Goal: Task Accomplishment & Management: Use online tool/utility

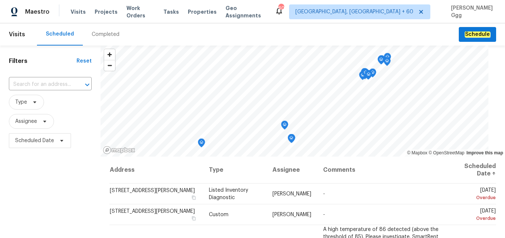
click at [95, 38] on div "Completed" at bounding box center [106, 34] width 28 height 7
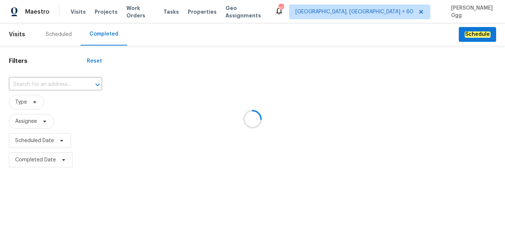
click at [36, 82] on div at bounding box center [252, 119] width 505 height 238
click at [19, 81] on div at bounding box center [252, 119] width 505 height 238
click at [18, 81] on div at bounding box center [252, 119] width 505 height 238
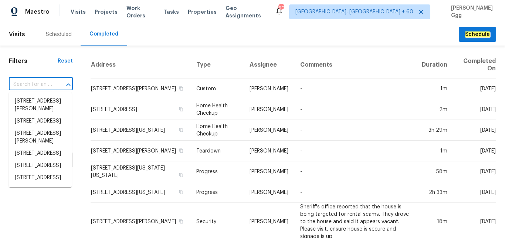
click at [18, 81] on input "text" at bounding box center [30, 84] width 43 height 11
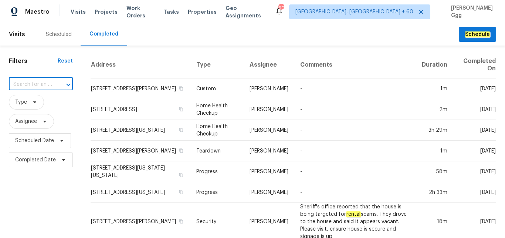
paste input "[STREET_ADDRESS][PERSON_NAME]"
type input "[STREET_ADDRESS][PERSON_NAME]"
click at [32, 105] on li "[STREET_ADDRESS][PERSON_NAME]" at bounding box center [40, 105] width 63 height 20
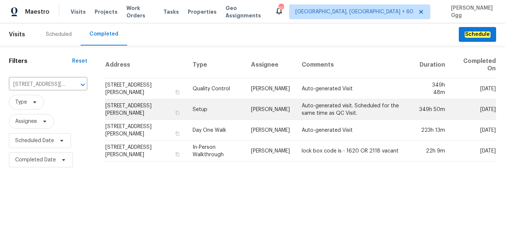
click at [195, 112] on td "Setup" at bounding box center [216, 109] width 58 height 21
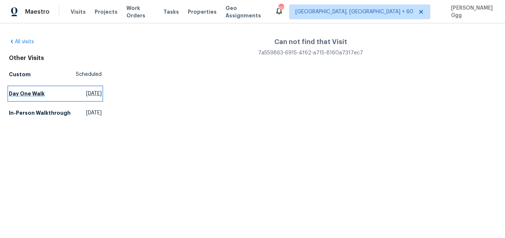
click at [26, 92] on h5 "Day One Walk" at bounding box center [27, 93] width 36 height 7
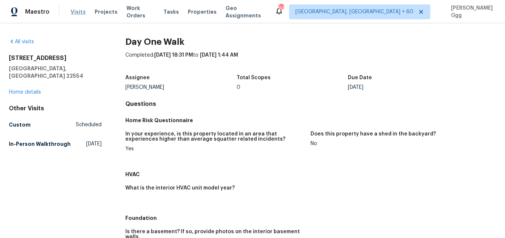
click at [78, 10] on span "Visits" at bounding box center [78, 11] width 15 height 7
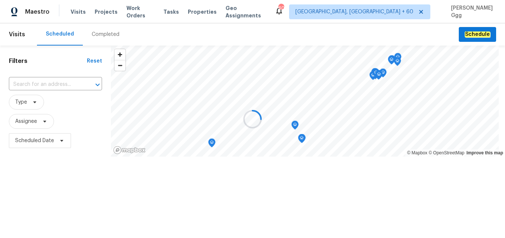
click at [98, 37] on div at bounding box center [252, 119] width 505 height 238
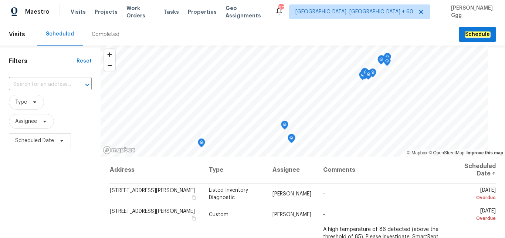
click at [106, 36] on div "Completed" at bounding box center [106, 34] width 28 height 7
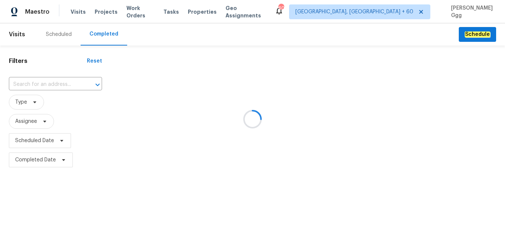
click at [49, 82] on div at bounding box center [252, 119] width 505 height 238
click at [23, 84] on div at bounding box center [252, 119] width 505 height 238
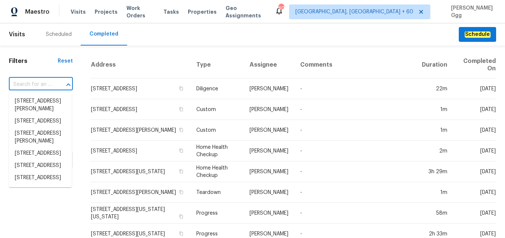
click at [23, 83] on input "text" at bounding box center [30, 84] width 43 height 11
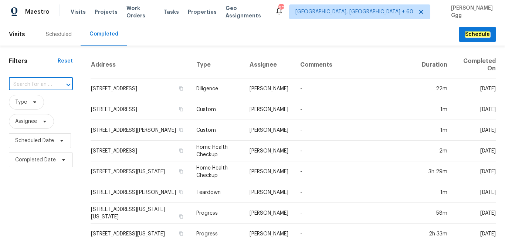
paste input "[STREET_ADDRESS][PERSON_NAME]"
type input "[STREET_ADDRESS][PERSON_NAME]"
click at [35, 109] on li "[STREET_ADDRESS][PERSON_NAME]" at bounding box center [40, 105] width 63 height 20
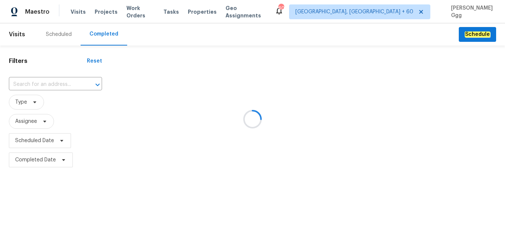
type input "[STREET_ADDRESS][PERSON_NAME]"
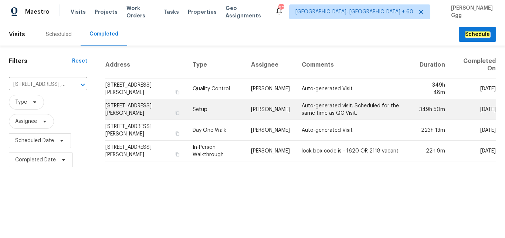
click at [202, 110] on td "Setup" at bounding box center [216, 109] width 58 height 21
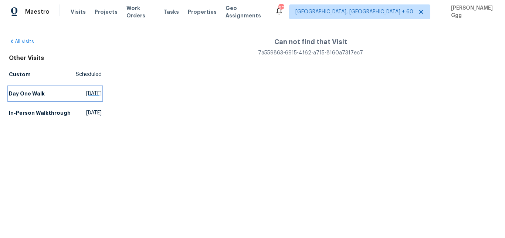
click at [32, 94] on h5 "Day One Walk" at bounding box center [27, 93] width 36 height 7
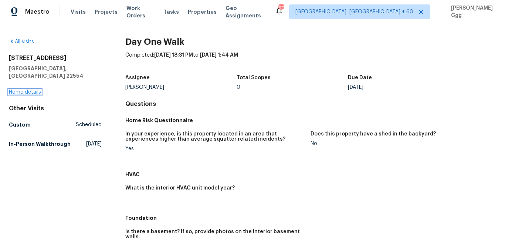
click at [31, 89] on link "Home details" at bounding box center [25, 91] width 32 height 5
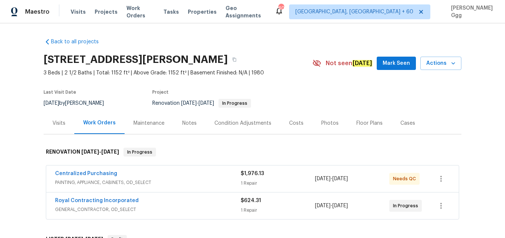
click at [322, 124] on div "Photos" at bounding box center [329, 122] width 17 height 7
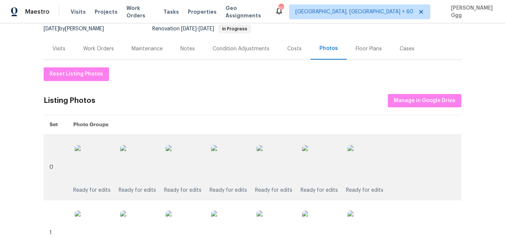
scroll to position [31, 0]
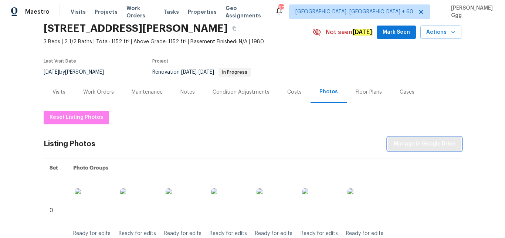
click at [425, 142] on span "Manage in Google Drive" at bounding box center [425, 143] width 62 height 9
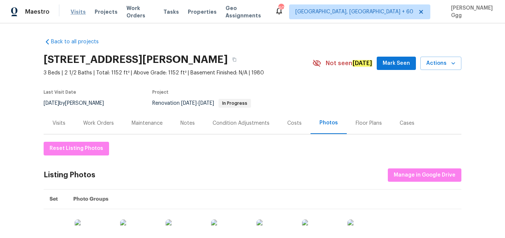
click at [79, 9] on span "Visits" at bounding box center [78, 11] width 15 height 7
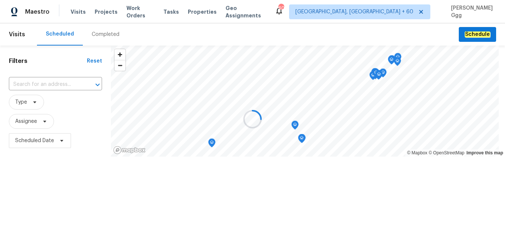
click at [99, 32] on div "Completed" at bounding box center [106, 34] width 28 height 7
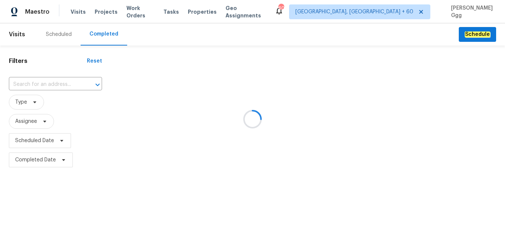
click at [23, 85] on div at bounding box center [252, 119] width 505 height 238
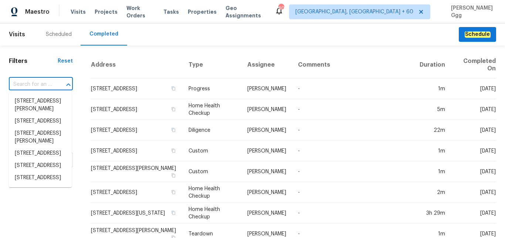
paste input "[STREET_ADDRESS]"
type input "[STREET_ADDRESS]"
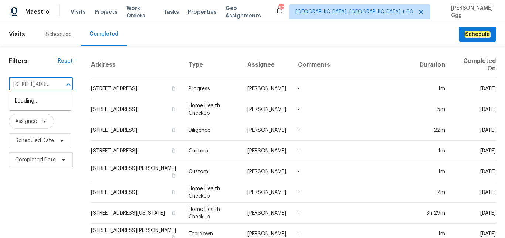
scroll to position [0, 53]
click at [32, 102] on li "[STREET_ADDRESS]" at bounding box center [40, 101] width 63 height 12
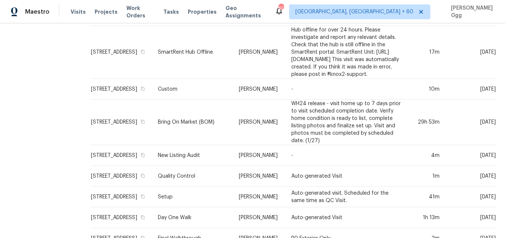
scroll to position [384, 0]
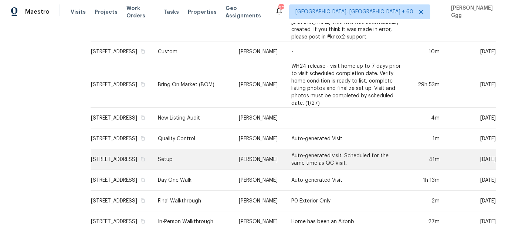
click at [201, 151] on td "Setup" at bounding box center [192, 159] width 81 height 21
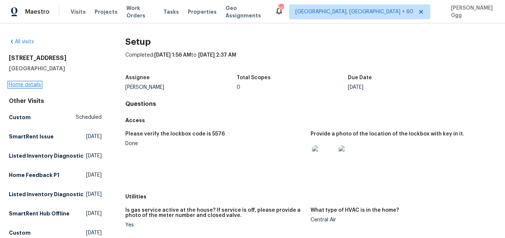
click at [38, 83] on link "Home details" at bounding box center [25, 84] width 32 height 5
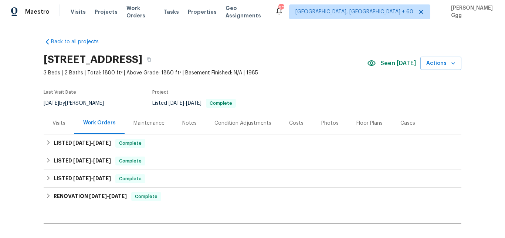
click at [321, 122] on div "Photos" at bounding box center [329, 122] width 17 height 7
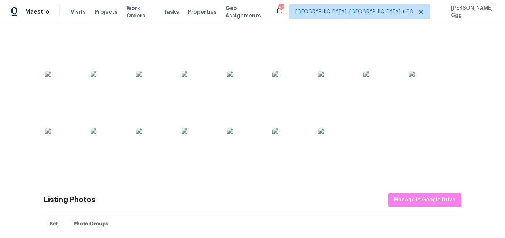
scroll to position [186, 0]
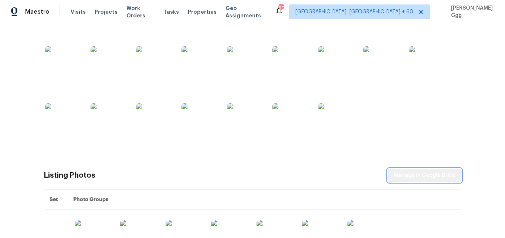
click at [423, 180] on button "Manage in Google Drive" at bounding box center [425, 176] width 74 height 14
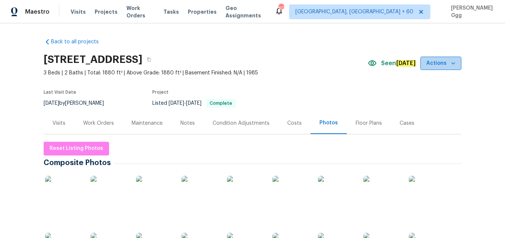
click at [451, 63] on icon "button" at bounding box center [453, 63] width 4 height 2
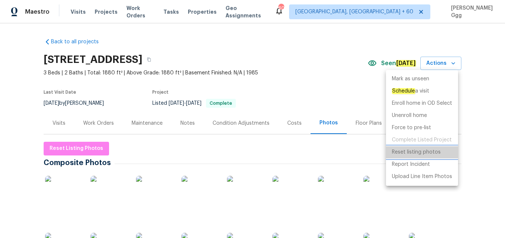
click at [411, 153] on p "Reset listing photos" at bounding box center [416, 152] width 49 height 8
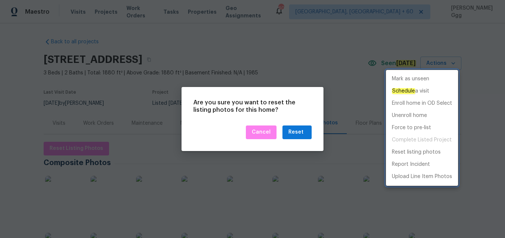
click at [298, 133] on div at bounding box center [252, 119] width 505 height 238
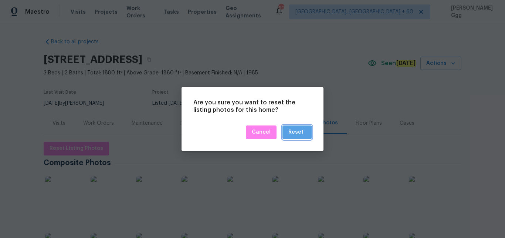
click at [298, 133] on div "Reset" at bounding box center [295, 132] width 15 height 9
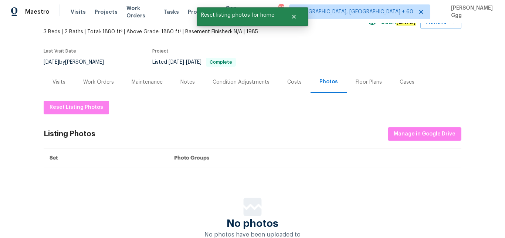
scroll to position [62, 0]
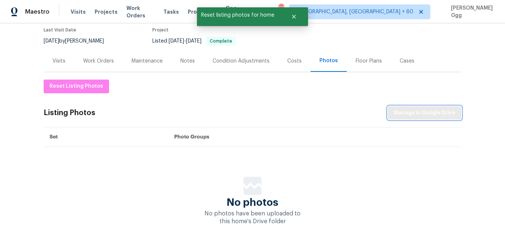
click at [417, 117] on span "Manage in Google Drive" at bounding box center [425, 112] width 62 height 9
